Goal: Information Seeking & Learning: Check status

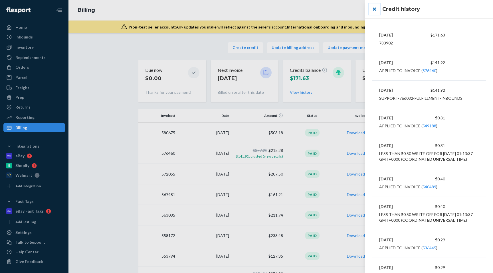
click at [375, 9] on button "close" at bounding box center [373, 8] width 11 height 11
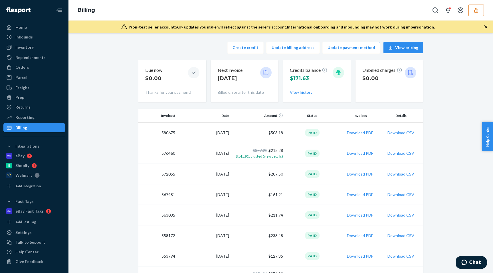
click at [474, 12] on icon "button" at bounding box center [476, 10] width 6 height 6
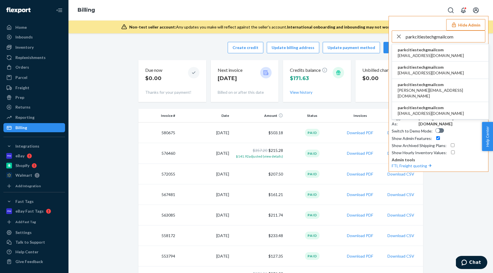
type input "parkcitiestechgmailcom"
click at [408, 53] on span "[EMAIL_ADDRESS][DOMAIN_NAME]" at bounding box center [430, 56] width 66 height 6
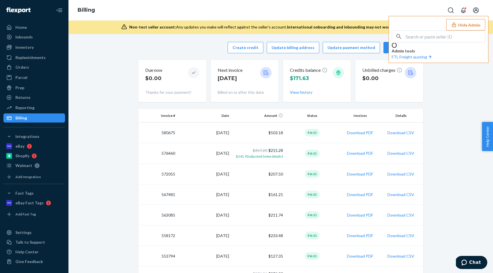
click at [408, 53] on p "Admin tools" at bounding box center [438, 51] width 94 height 6
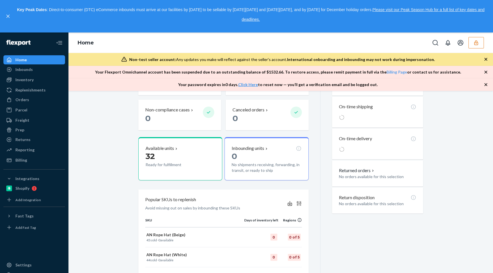
scroll to position [239, 0]
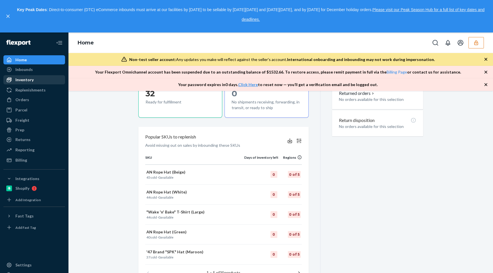
click at [23, 80] on div "Inventory" at bounding box center [24, 80] width 18 height 6
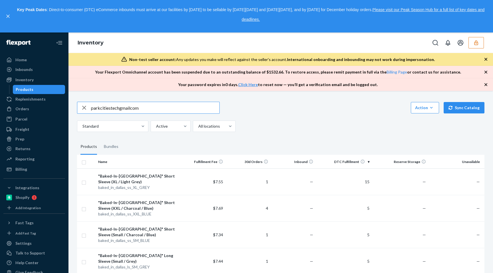
type input "parkcitiestechgmailcom"
click at [484, 44] on div "Inventory" at bounding box center [280, 43] width 424 height 21
click at [482, 44] on button "button" at bounding box center [475, 42] width 15 height 11
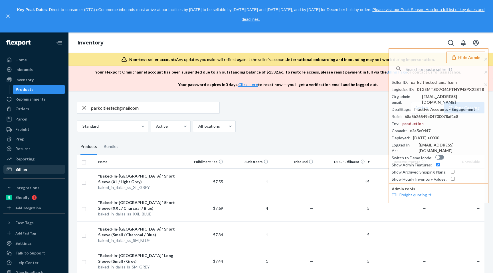
click at [46, 171] on div "Billing" at bounding box center [34, 169] width 60 height 8
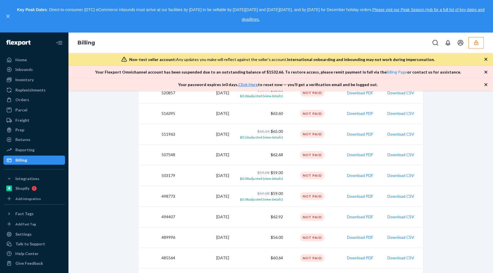
scroll to position [450, 0]
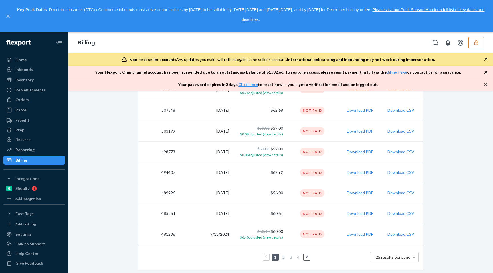
click at [283, 257] on link "2" at bounding box center [283, 257] width 5 height 5
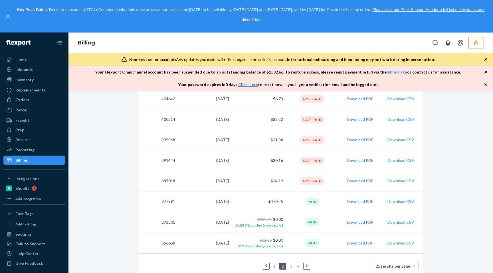
scroll to position [442, 0]
click at [37, 100] on div "Orders" at bounding box center [34, 100] width 60 height 8
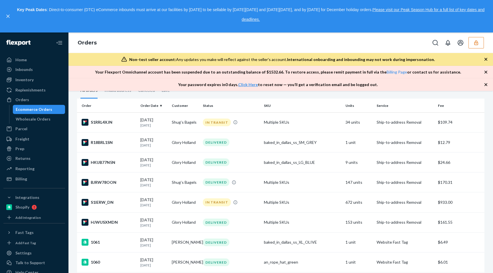
scroll to position [38, 0]
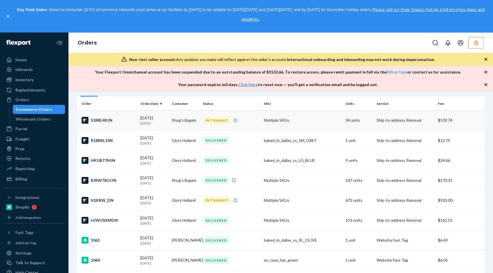
click at [176, 119] on td "Shug’s Bagels" at bounding box center [184, 120] width 31 height 20
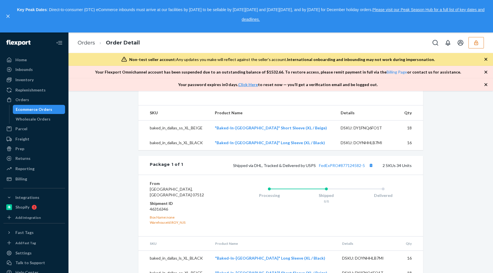
scroll to position [212, 0]
